Goal: Register for event/course

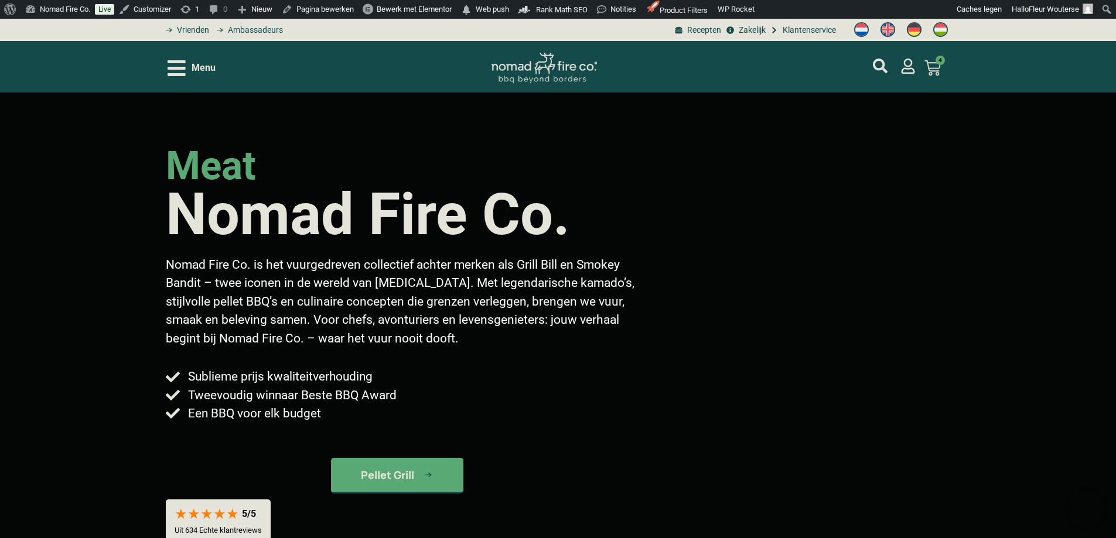
click at [165, 64] on header "Menu Smokey Bandit Smoked Hickory - Pellet 10kg Op voorraad 4 × € 20,50 Subtota…" at bounding box center [558, 67] width 1116 height 52
click at [169, 65] on icon "Open/Close Menu" at bounding box center [177, 68] width 18 height 21
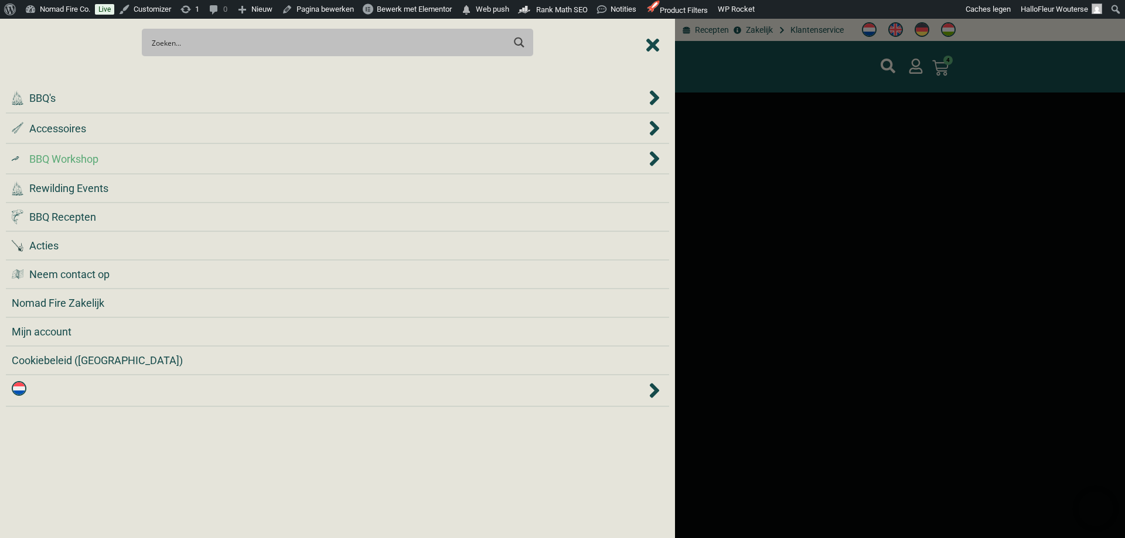
click at [98, 156] on span "BBQ Workshop" at bounding box center [63, 159] width 69 height 16
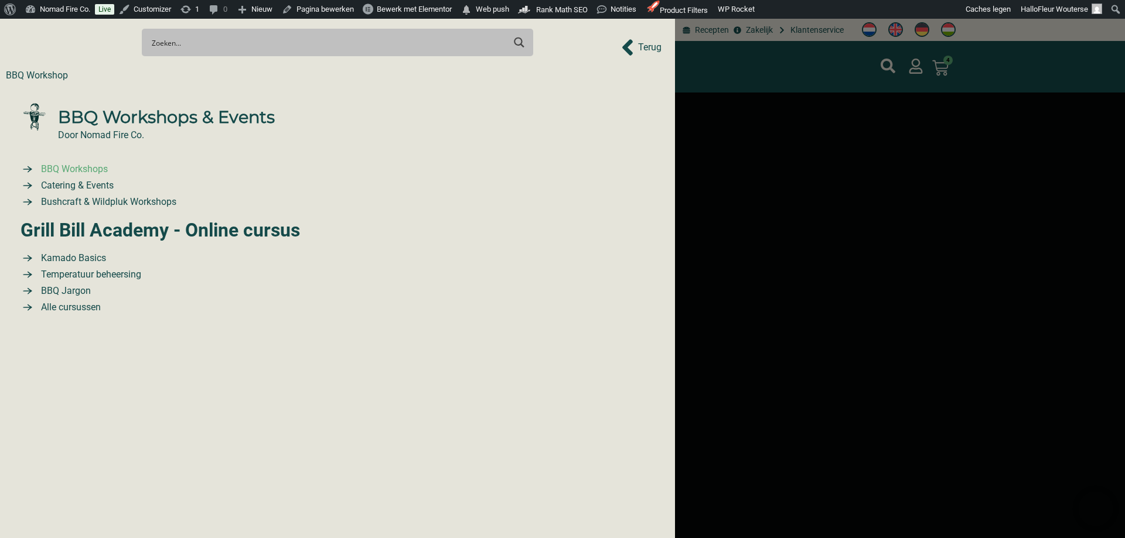
click at [90, 176] on span "BBQ Workshops" at bounding box center [73, 169] width 70 height 14
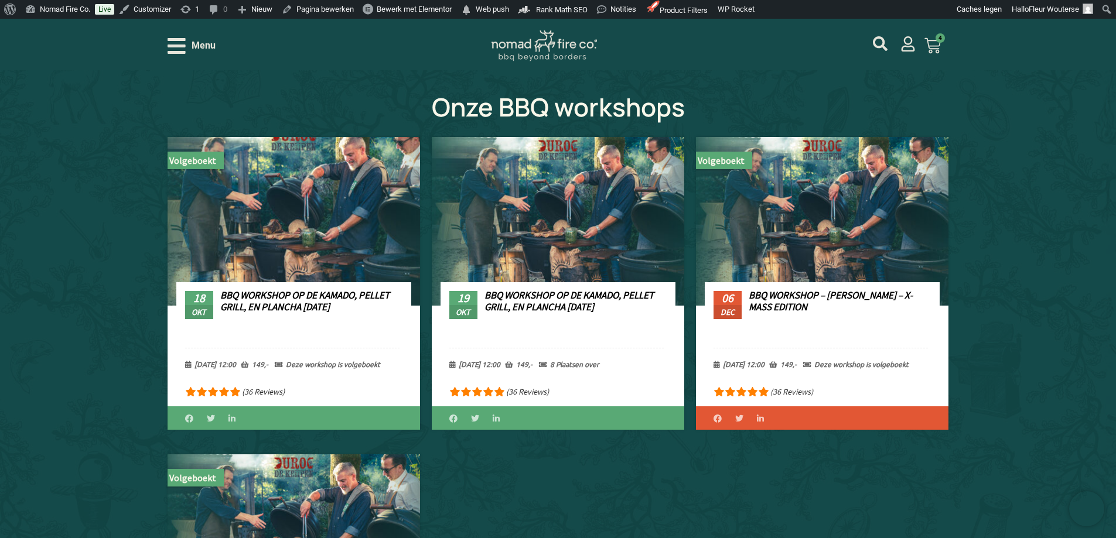
scroll to position [410, 0]
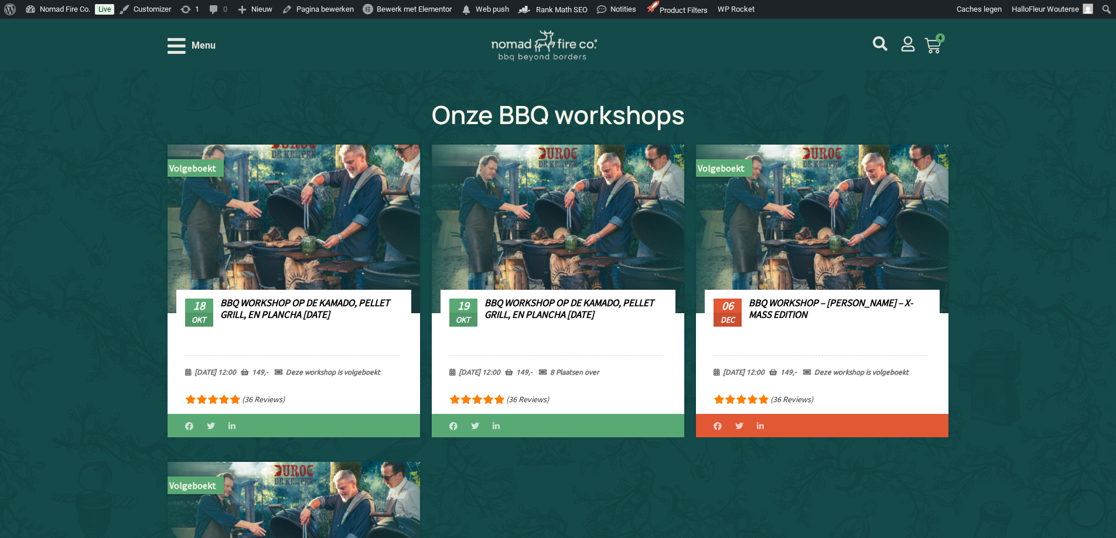
click at [257, 302] on link "BBQ Workshop op de Kamado, Pellet Grill, en Plancha [DATE]" at bounding box center [304, 308] width 169 height 25
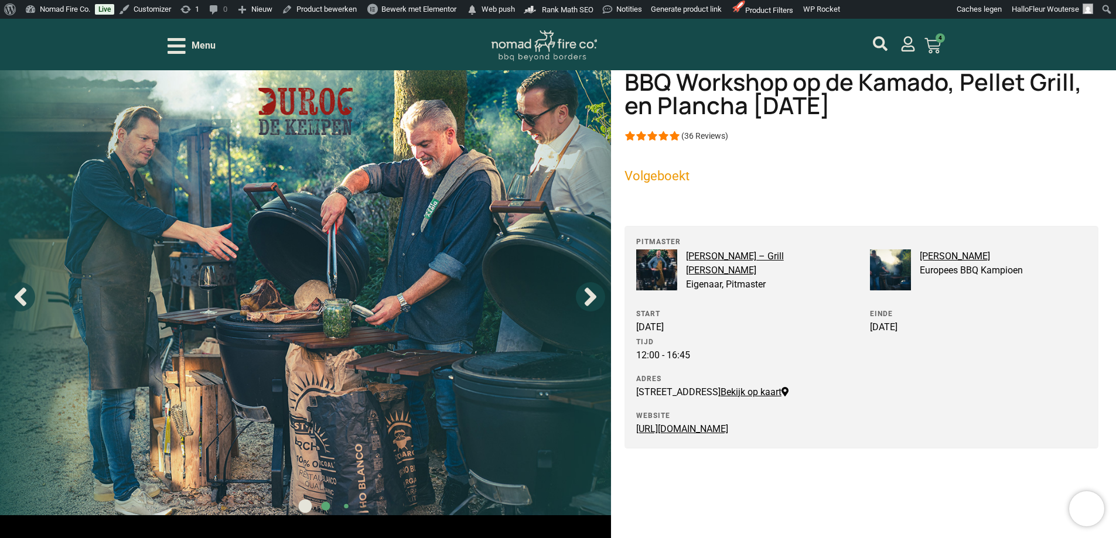
scroll to position [117, 0]
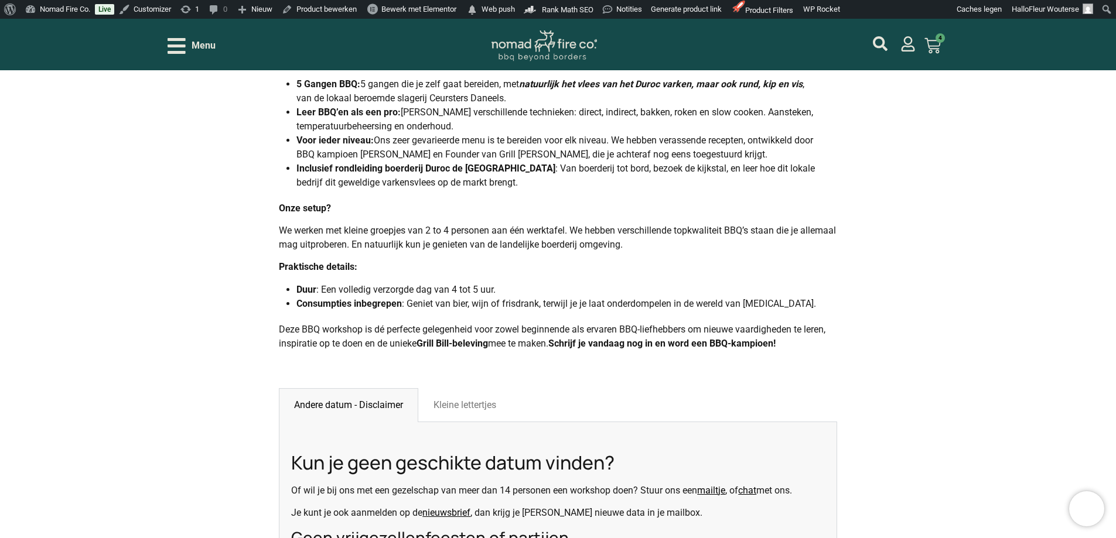
scroll to position [703, 0]
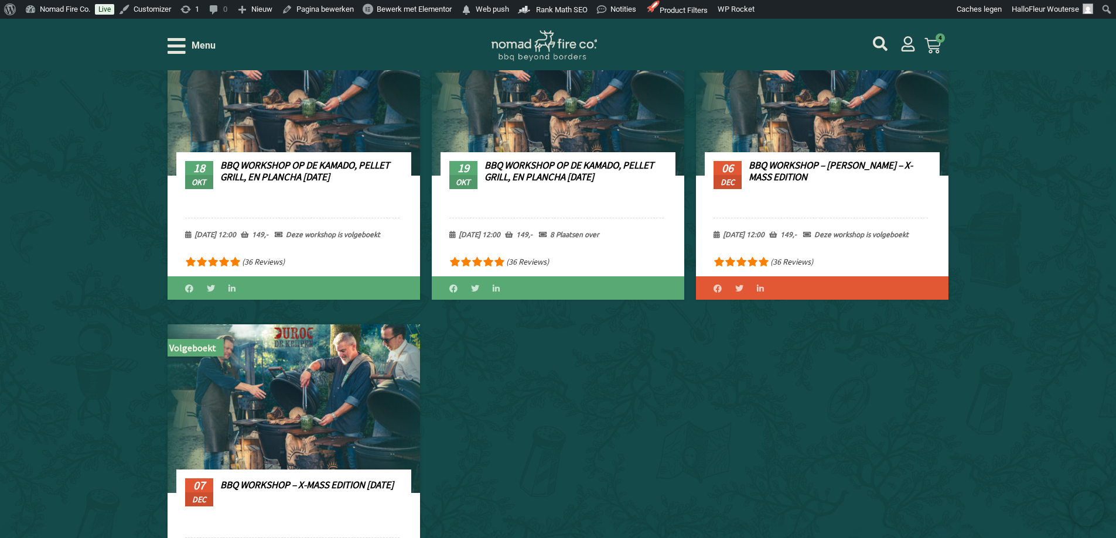
scroll to position [527, 0]
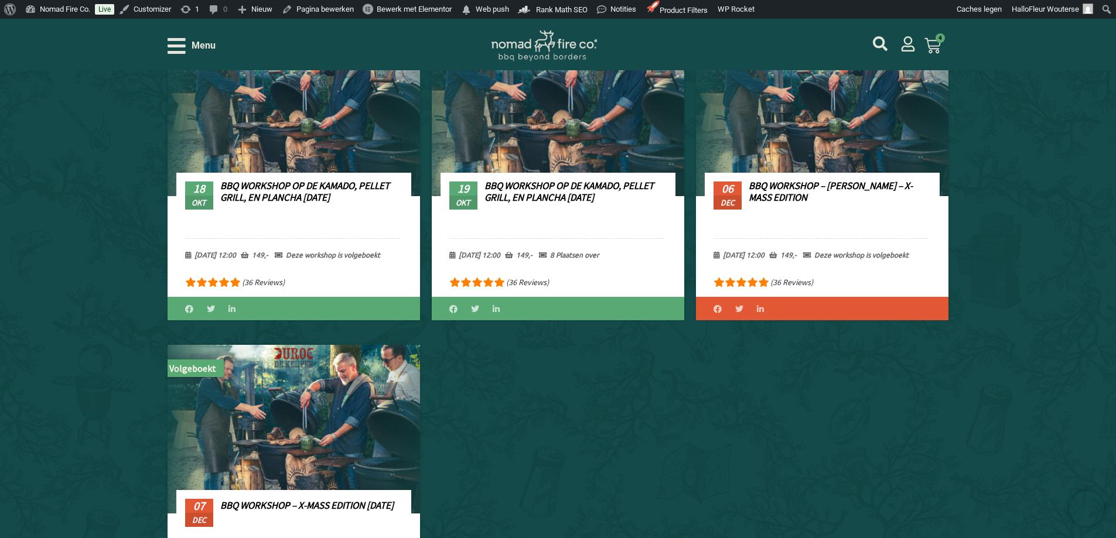
click at [517, 190] on link "BBQ Workshop op de Kamado, Pellet Grill, en Plancha 19-10-25" at bounding box center [569, 191] width 169 height 25
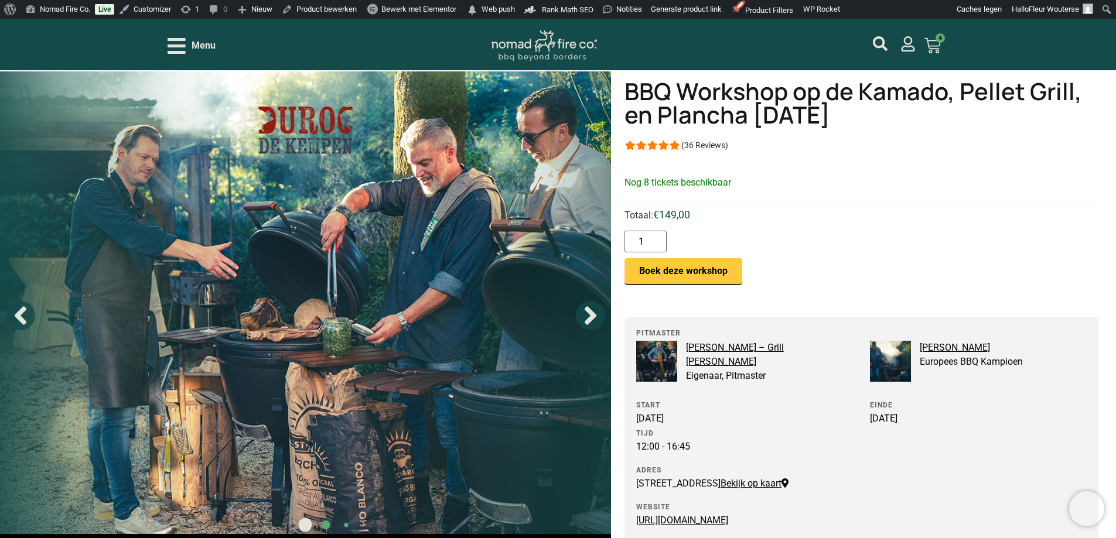
scroll to position [59, 0]
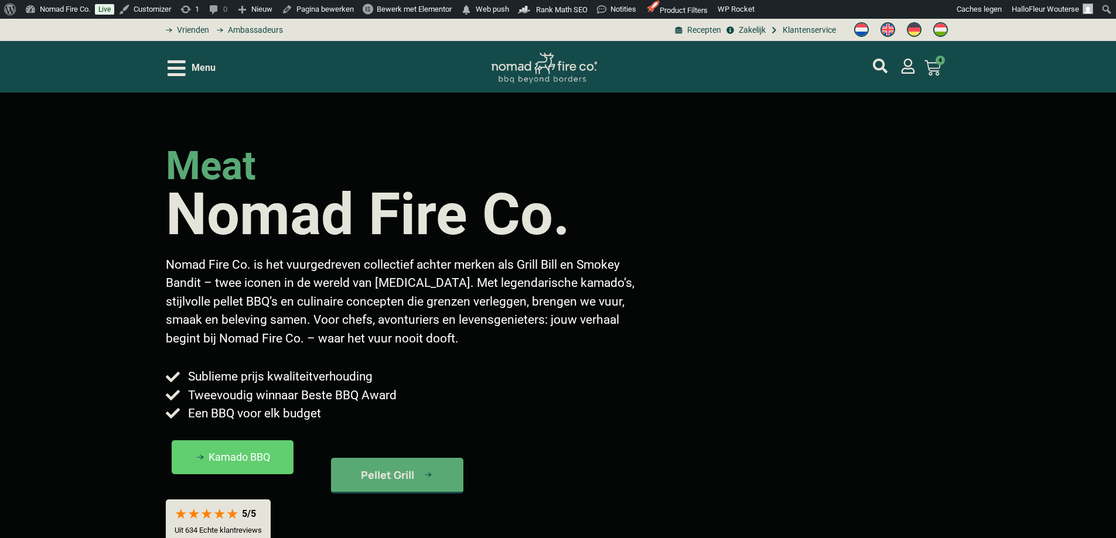
click at [169, 75] on icon "Open/Close Menu" at bounding box center [177, 68] width 18 height 16
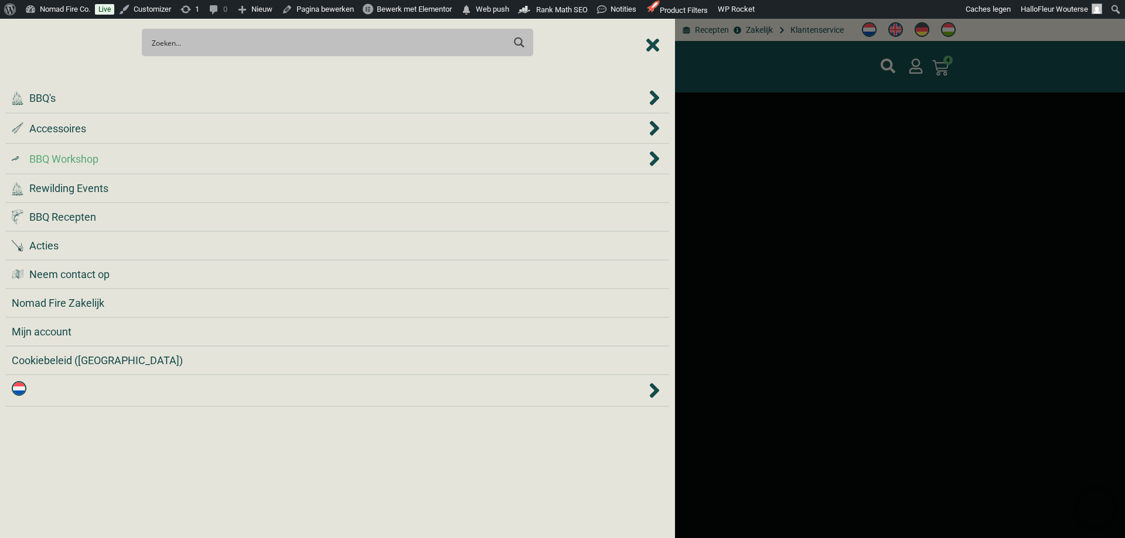
click at [76, 158] on span "BBQ Workshop" at bounding box center [63, 159] width 69 height 16
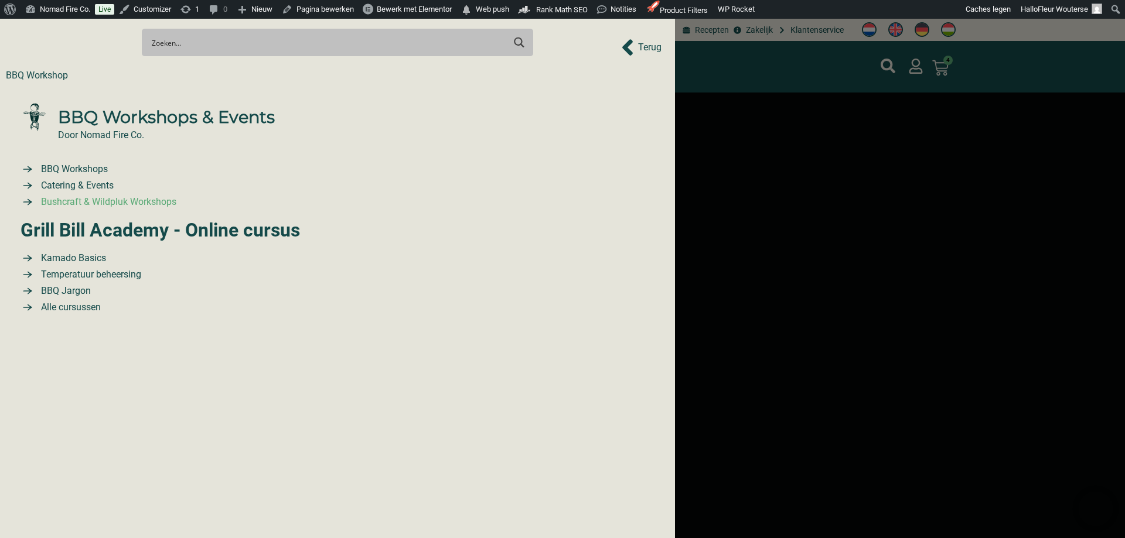
click at [105, 209] on span "Bushcraft & Wildpluk Workshops" at bounding box center [107, 202] width 138 height 14
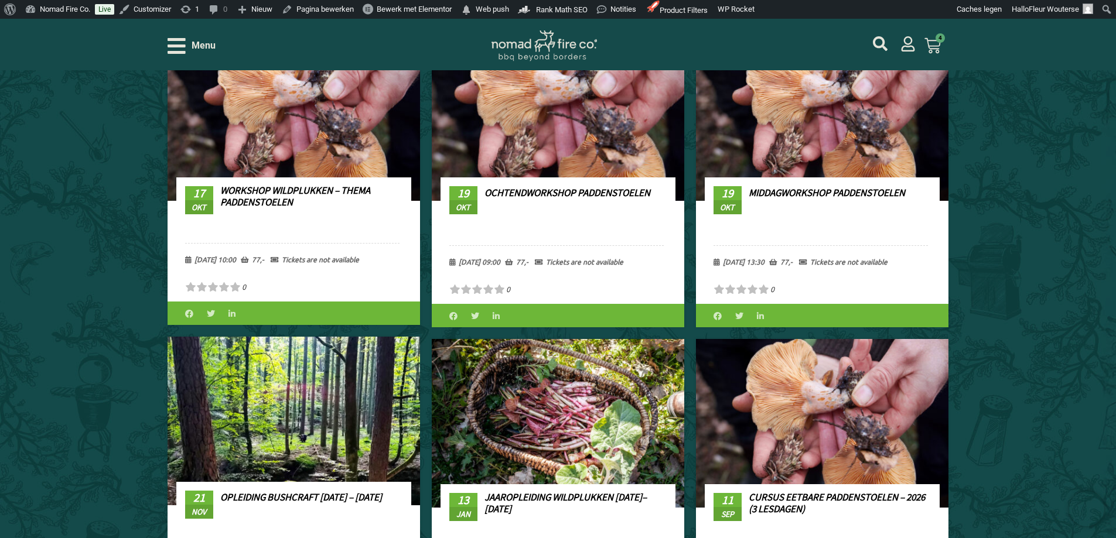
scroll to position [586, 0]
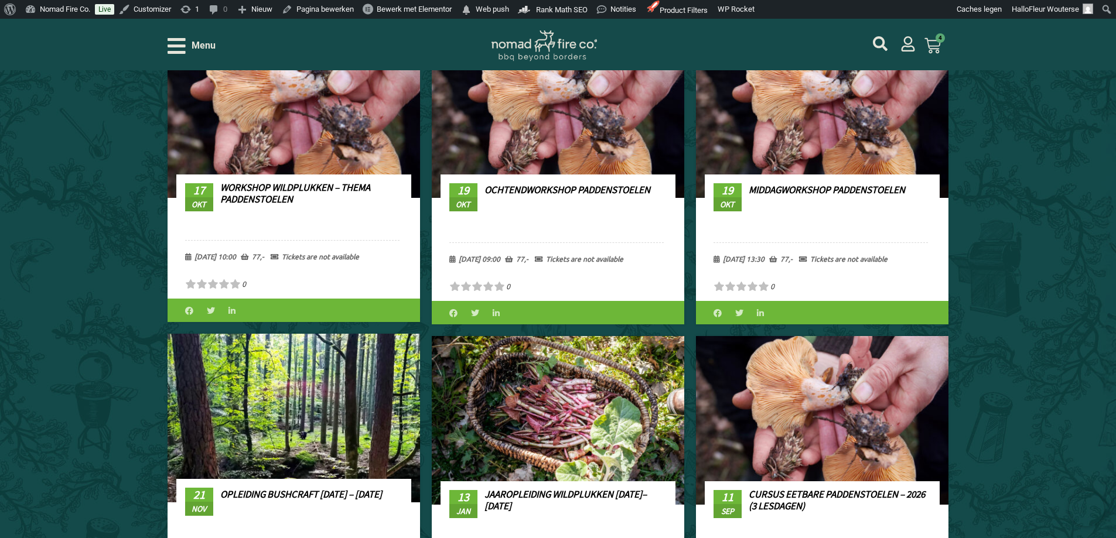
click at [253, 193] on link "Workshop Wildplukken – Thema Paddenstoelen" at bounding box center [295, 193] width 150 height 25
